Goal: Information Seeking & Learning: Learn about a topic

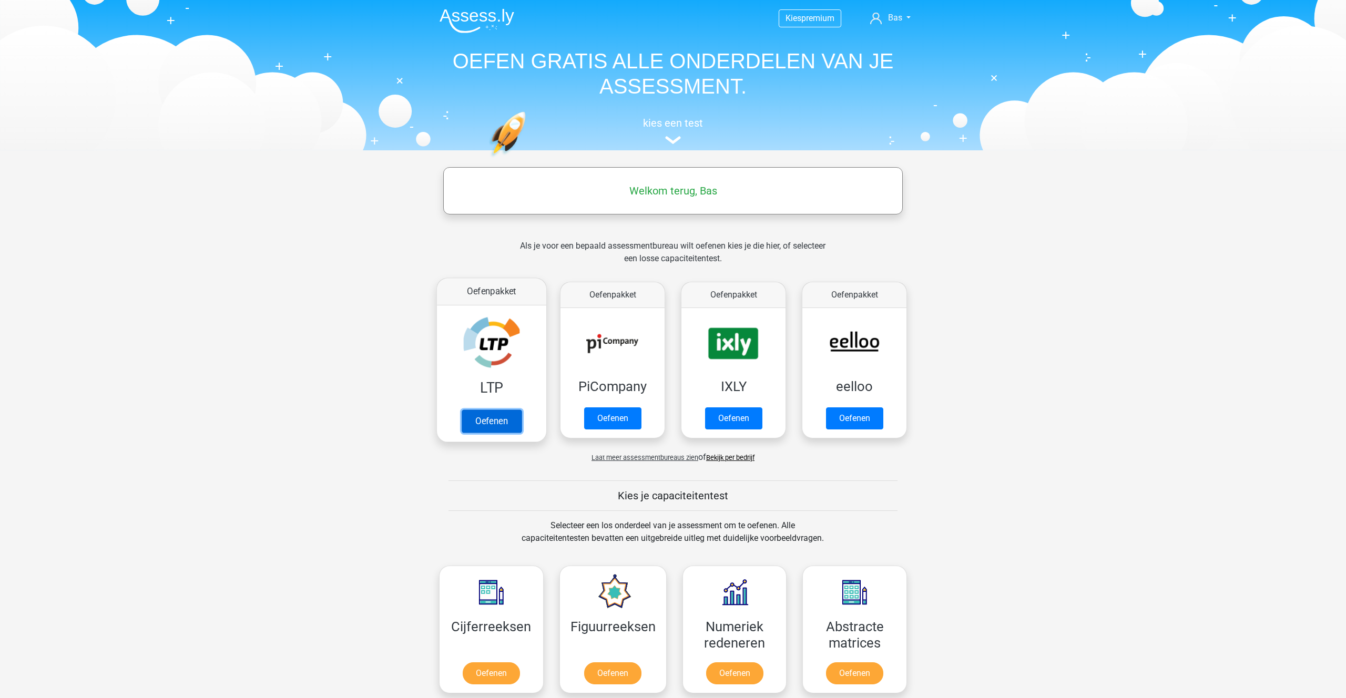
click at [485, 414] on link "Oefenen" at bounding box center [492, 420] width 60 height 23
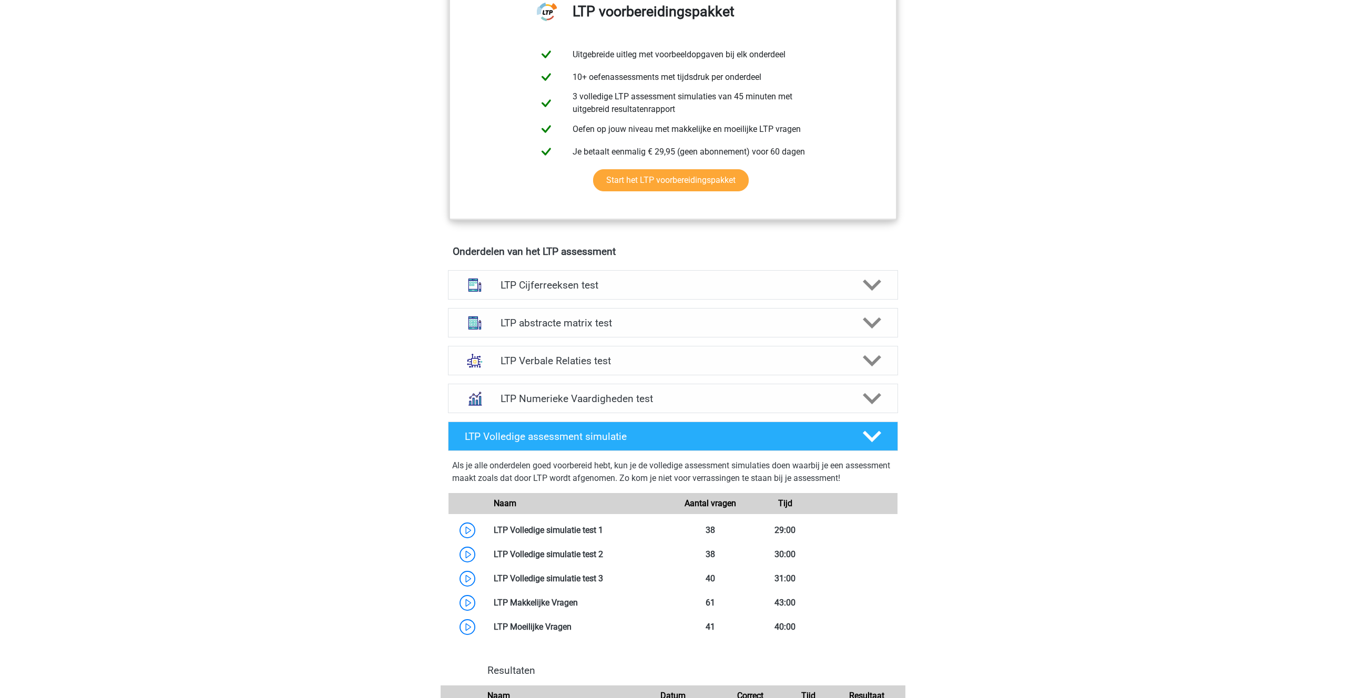
scroll to position [447, 0]
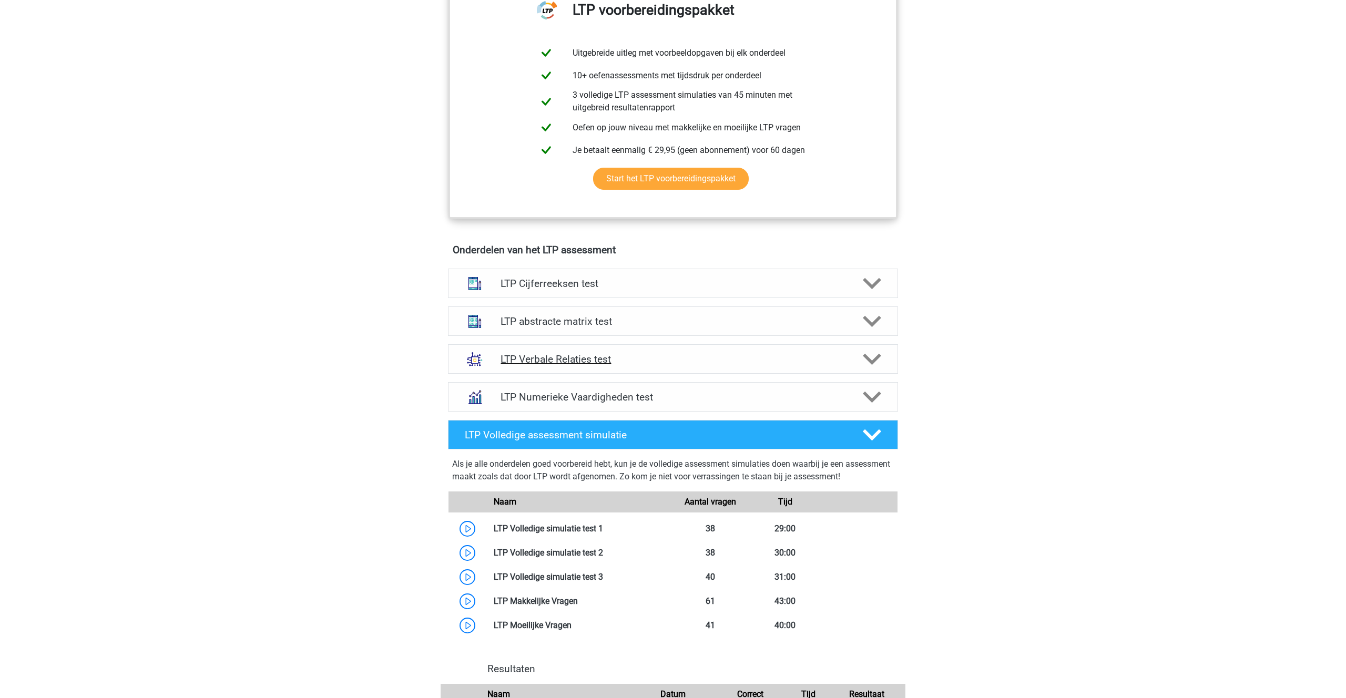
click at [874, 361] on polygon at bounding box center [872, 360] width 18 height 12
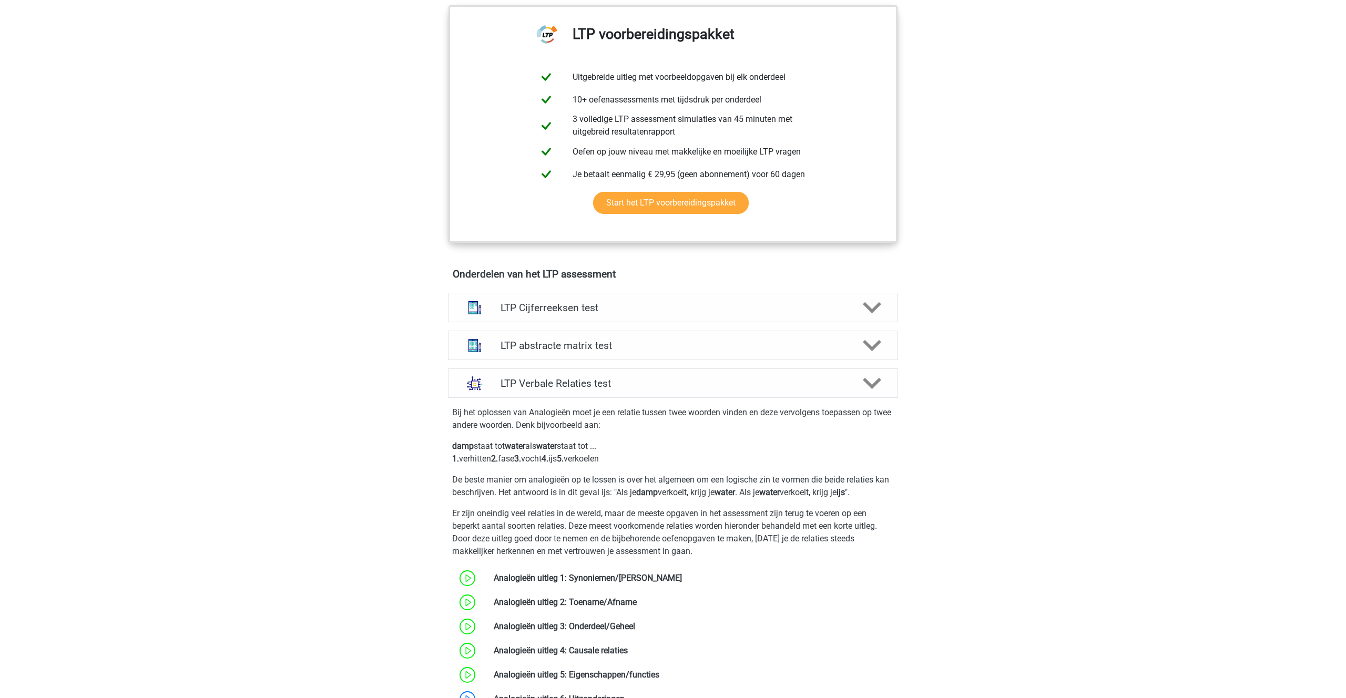
scroll to position [418, 0]
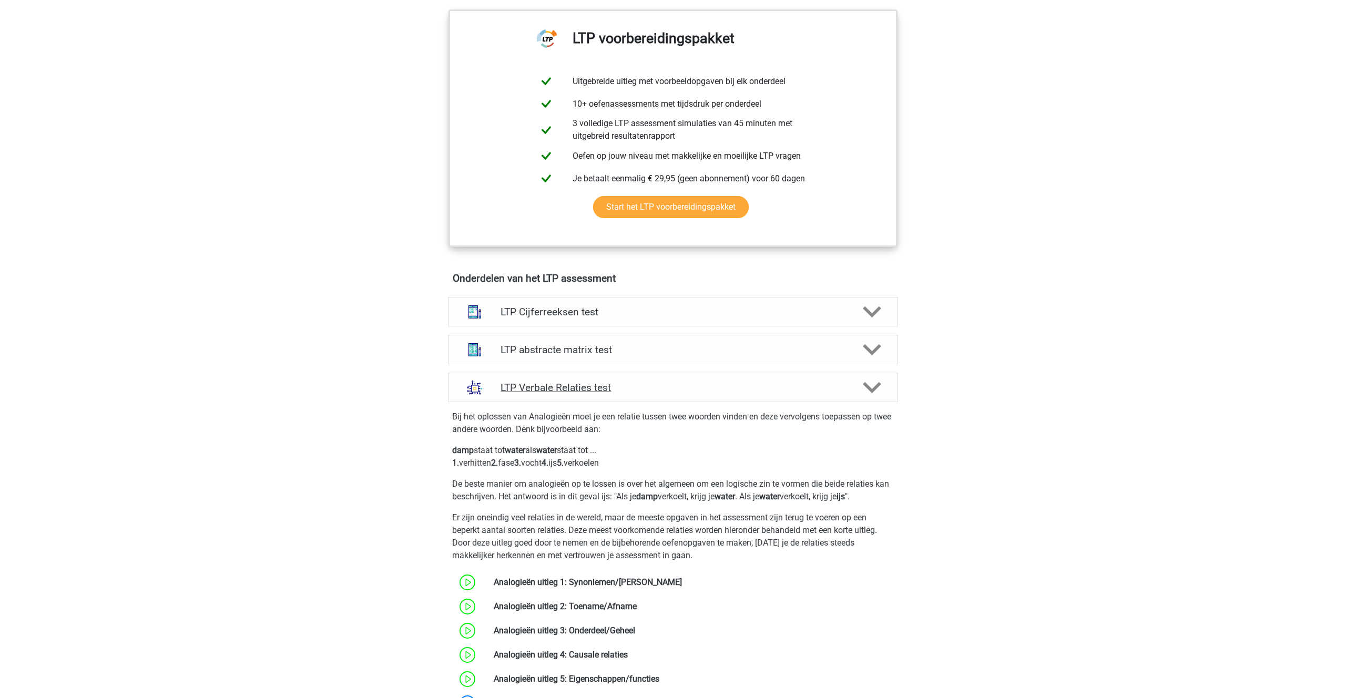
click at [872, 387] on icon at bounding box center [872, 387] width 18 height 18
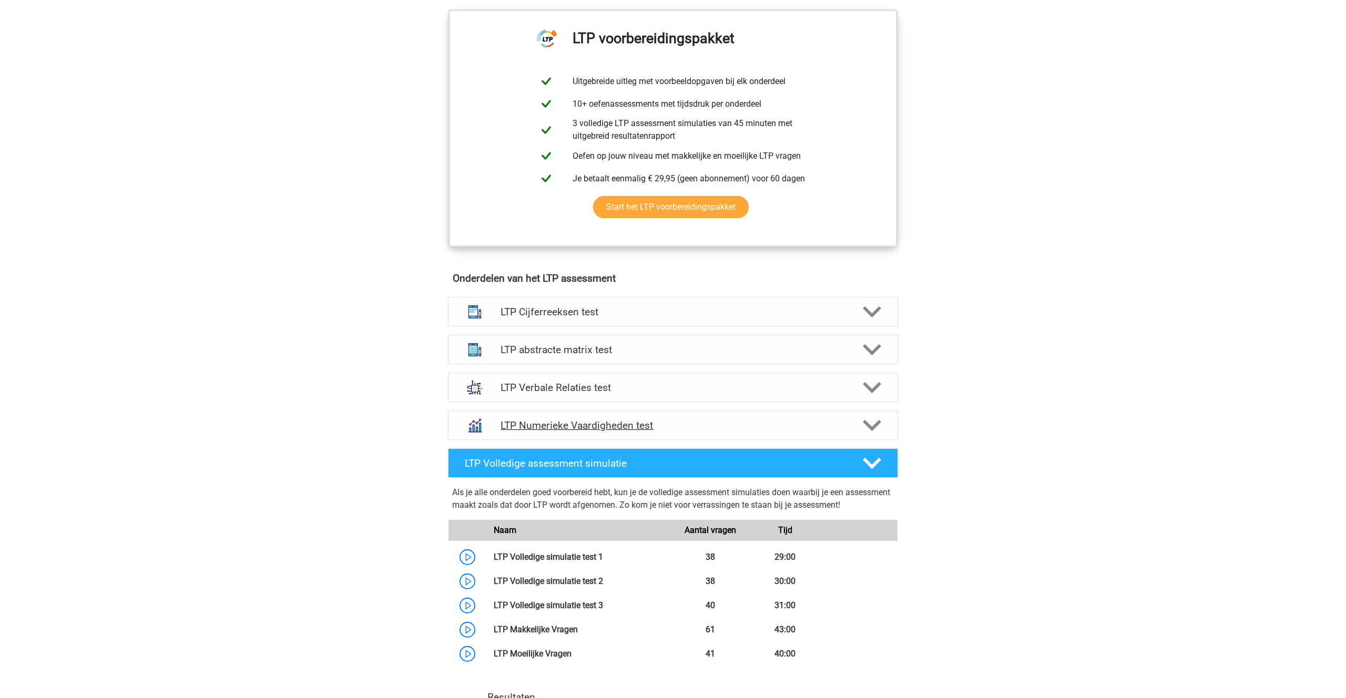
click at [877, 424] on polygon at bounding box center [872, 426] width 18 height 12
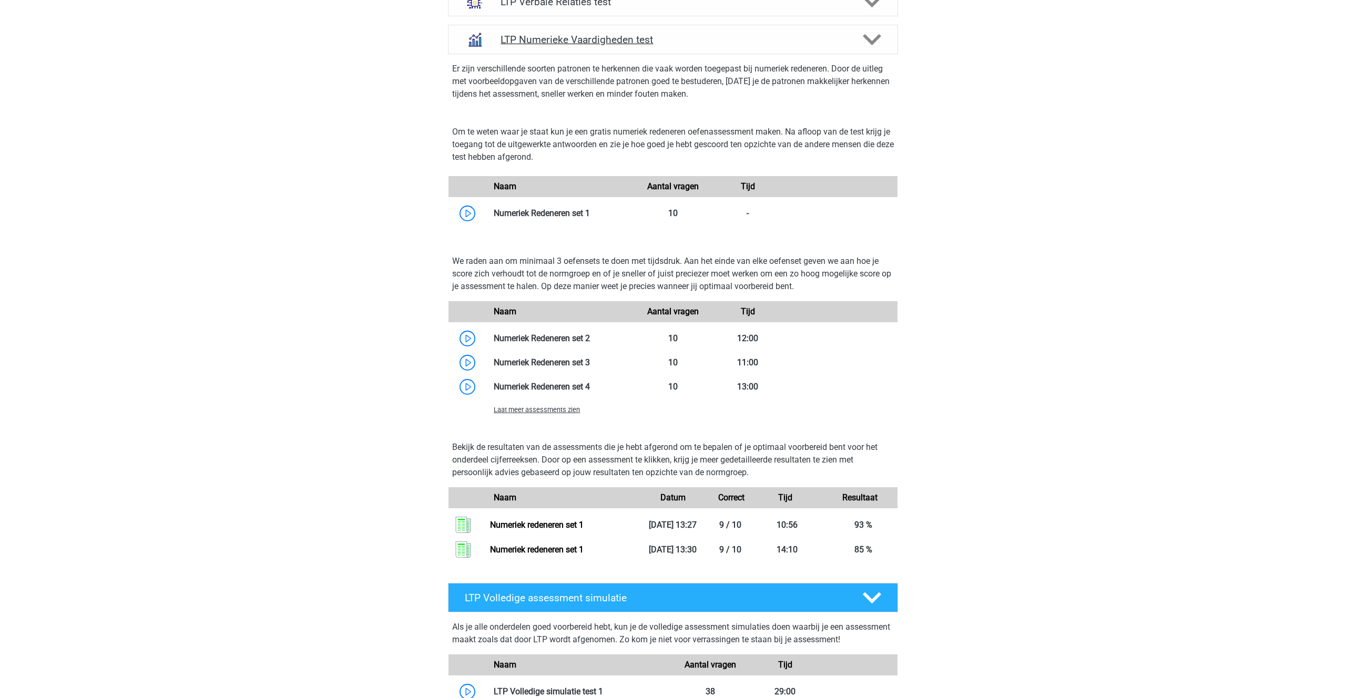
scroll to position [806, 0]
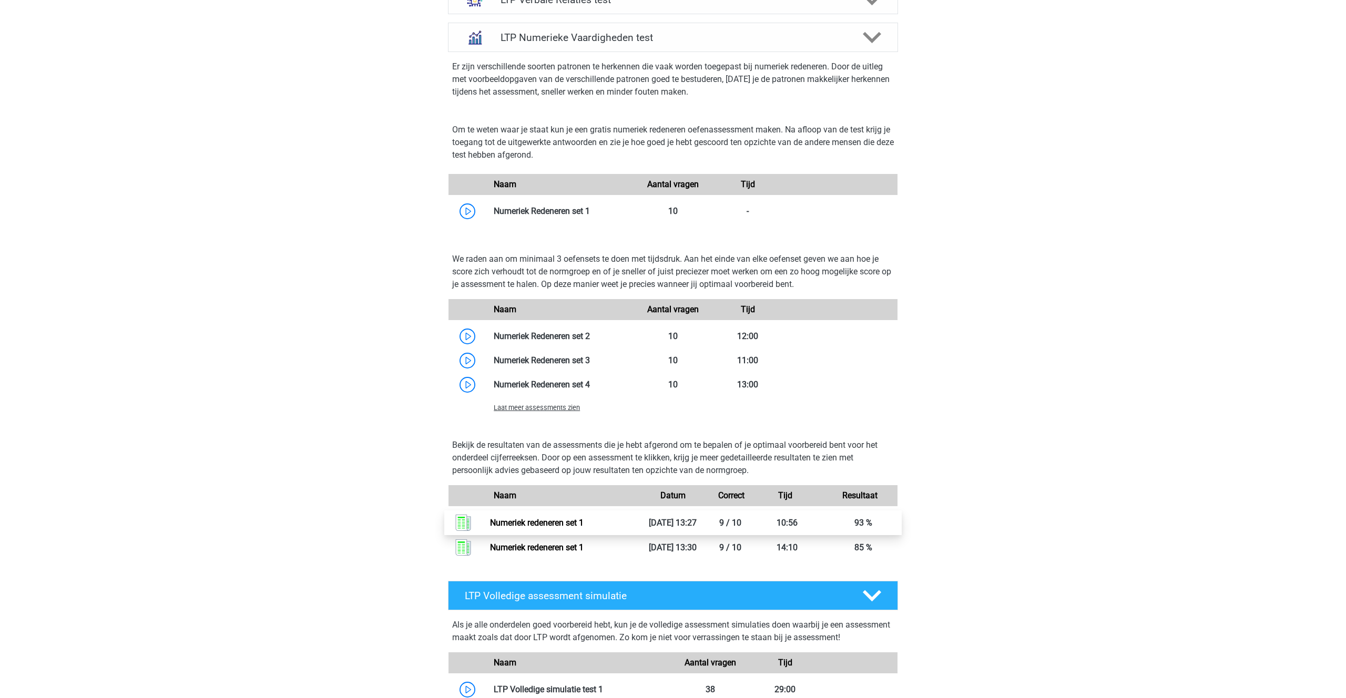
click at [524, 519] on link "Numeriek redeneren set 1" at bounding box center [537, 523] width 94 height 10
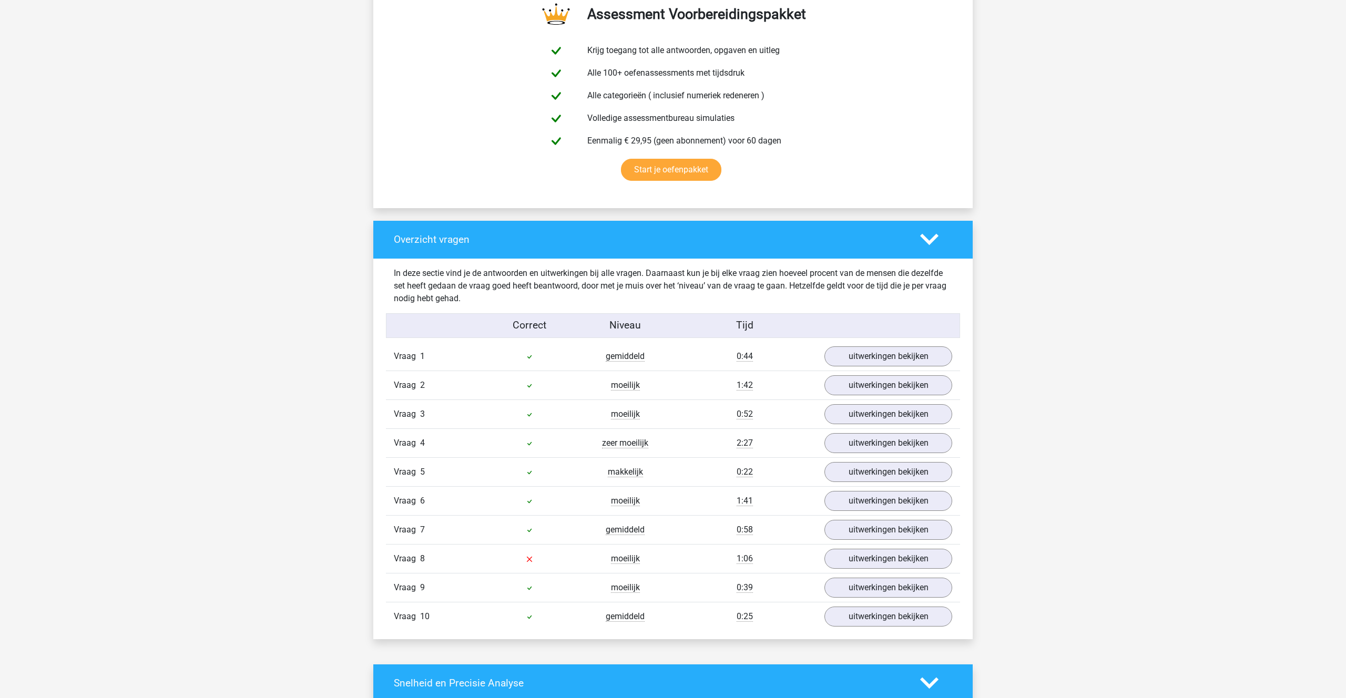
scroll to position [574, 0]
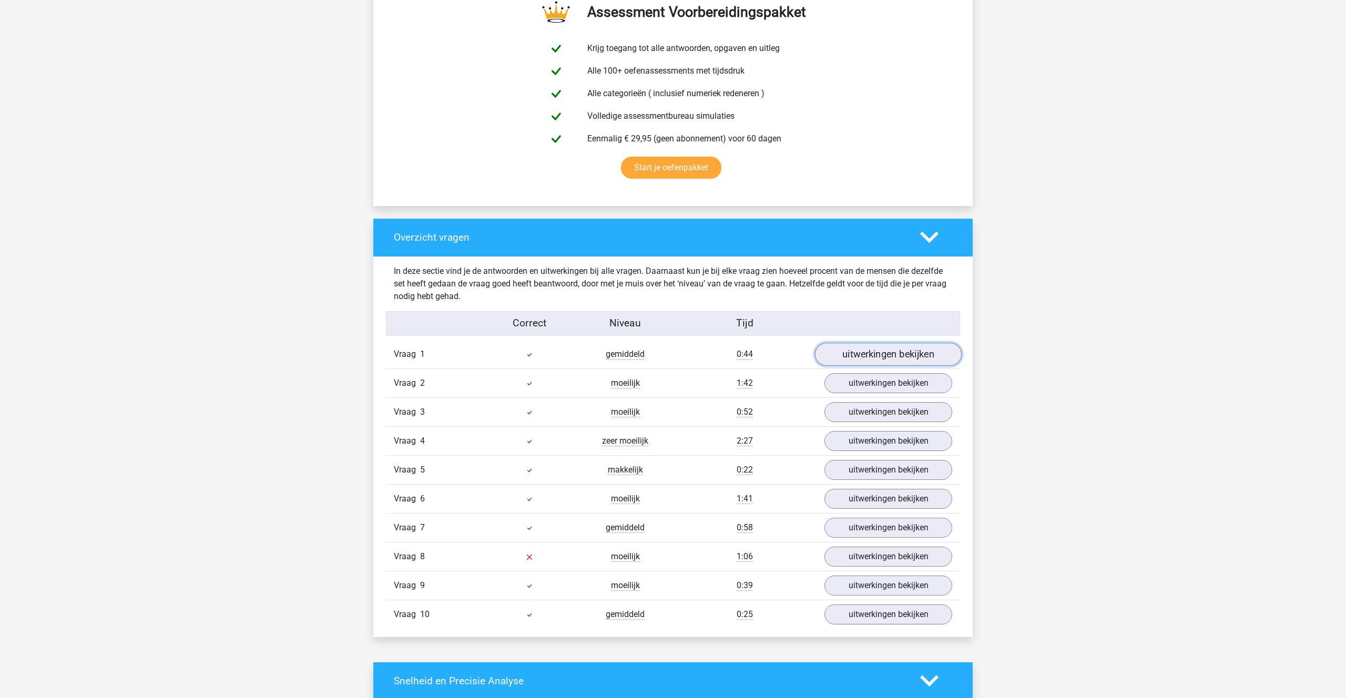
click at [857, 359] on link "uitwerkingen bekijken" at bounding box center [888, 354] width 147 height 23
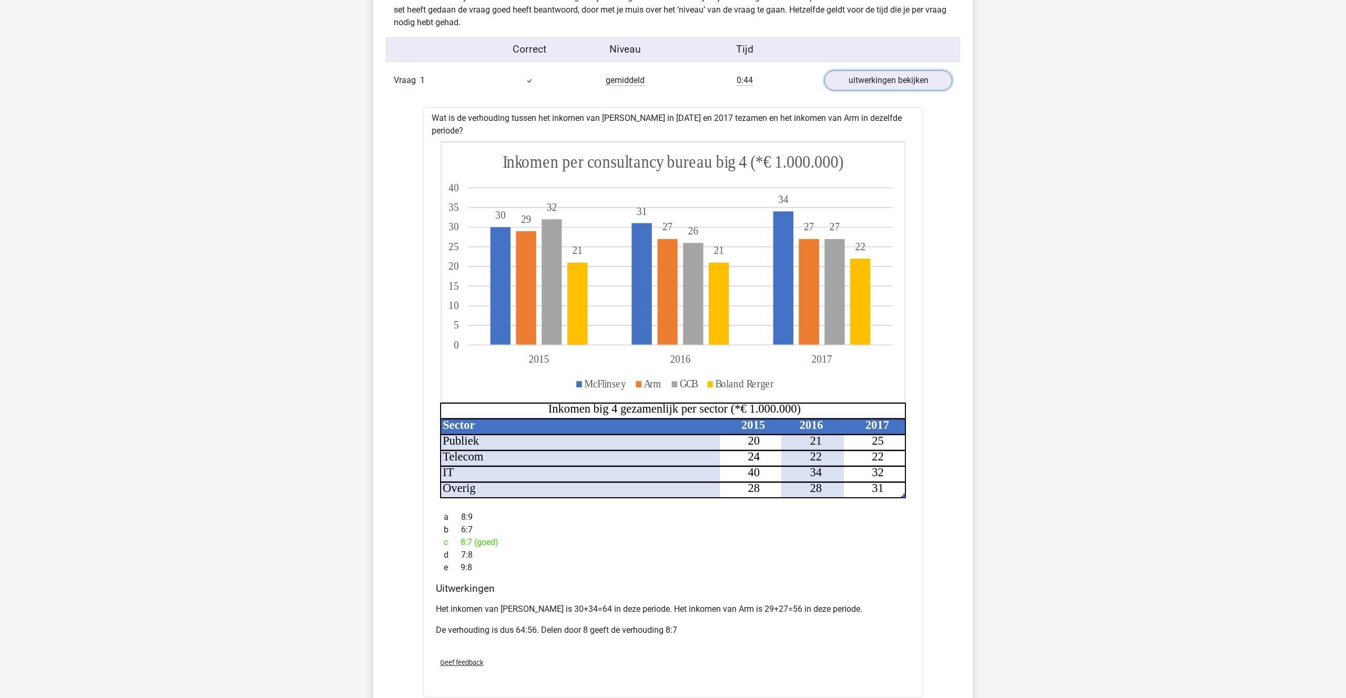
scroll to position [848, 0]
